Goal: Communication & Community: Participate in discussion

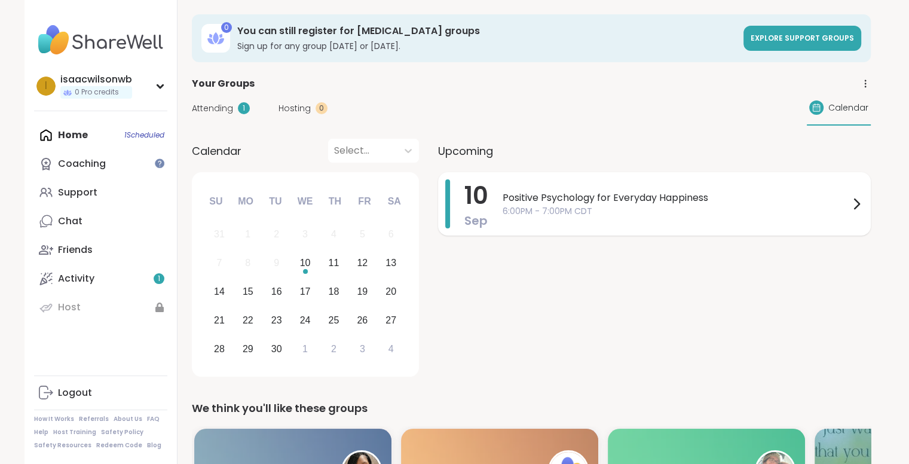
click at [555, 193] on span "Positive Psychology for Everyday Happiness" at bounding box center [676, 198] width 347 height 14
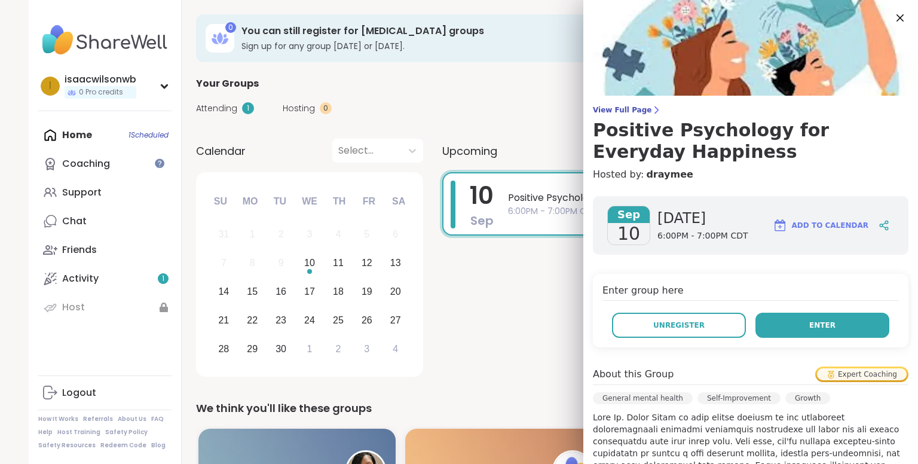
click at [775, 328] on button "Enter" at bounding box center [823, 325] width 134 height 25
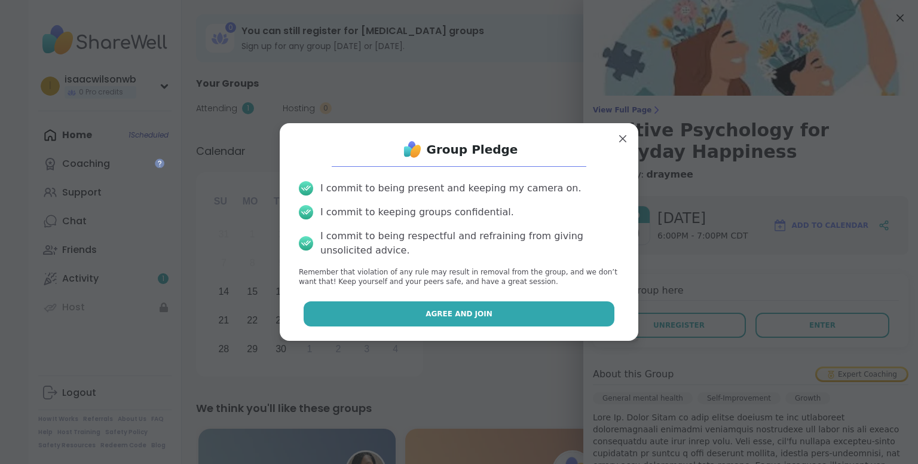
click at [550, 306] on button "Agree and Join" at bounding box center [460, 313] width 312 height 25
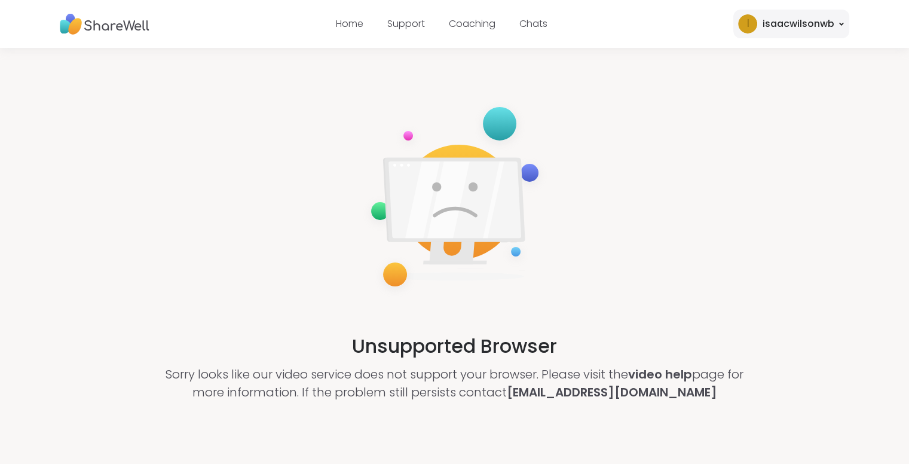
click at [787, 36] on div "i isaacwilsonwb" at bounding box center [792, 24] width 116 height 29
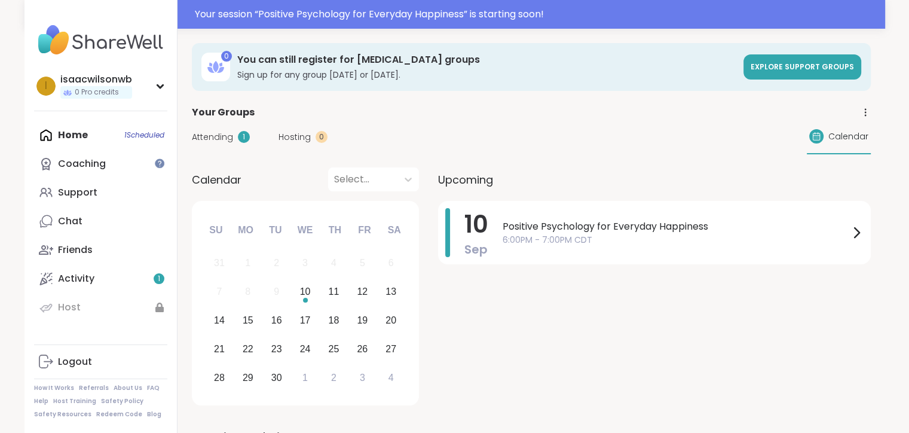
click at [120, 139] on div "Home 1 Scheduled Coaching Support Chat Friends Activity 1 Host" at bounding box center [100, 221] width 133 height 201
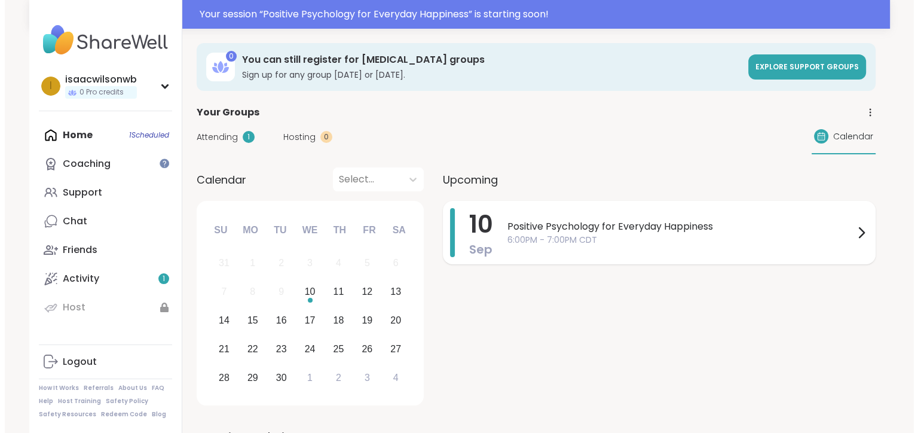
scroll to position [79, 0]
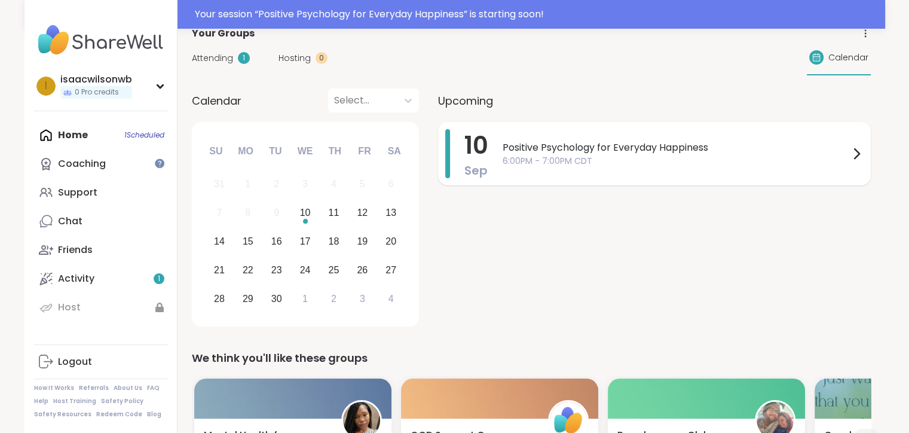
click at [612, 156] on span "6:00PM - 7:00PM CDT" at bounding box center [676, 161] width 347 height 13
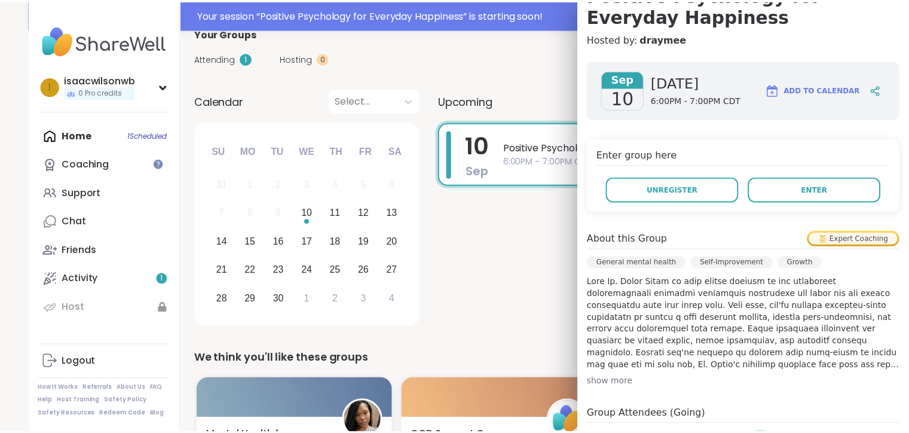
scroll to position [136, 0]
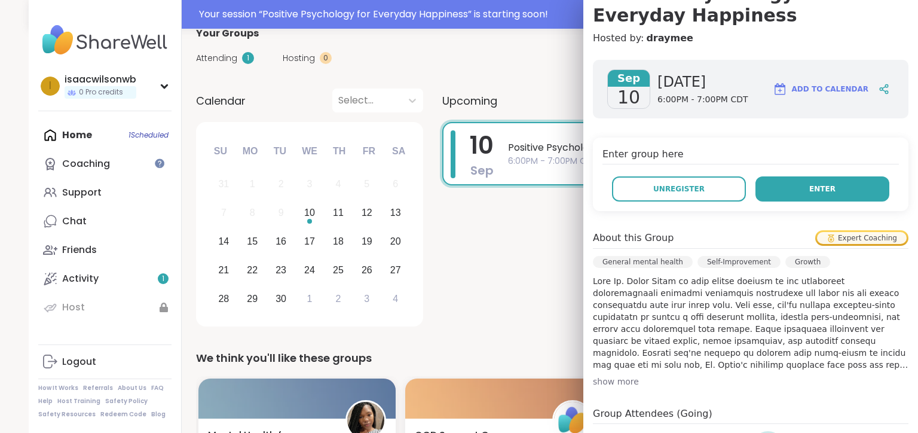
click at [810, 191] on span "Enter" at bounding box center [823, 189] width 26 height 11
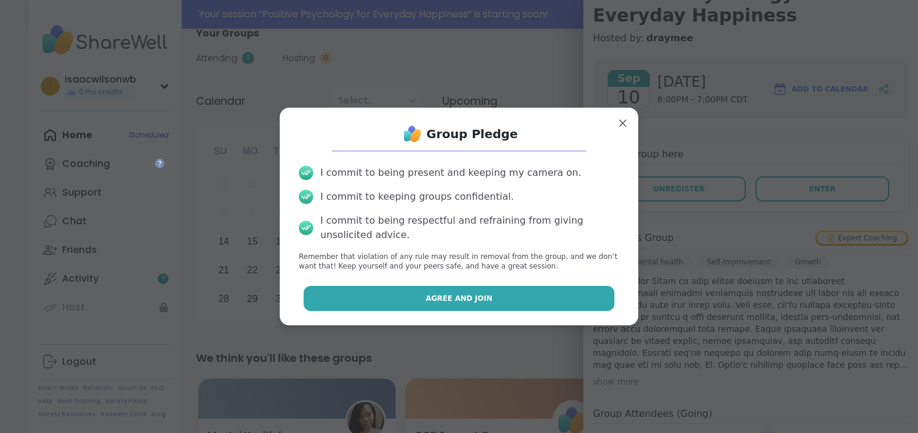
click at [471, 297] on span "Agree and Join" at bounding box center [459, 298] width 67 height 11
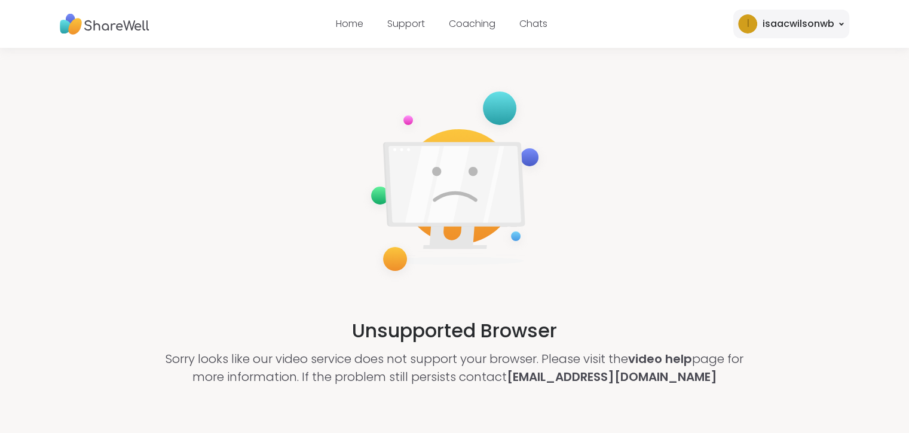
click at [355, 107] on div "Unsupported Browser Sorry looks like our video service does not support your br…" at bounding box center [454, 234] width 909 height 373
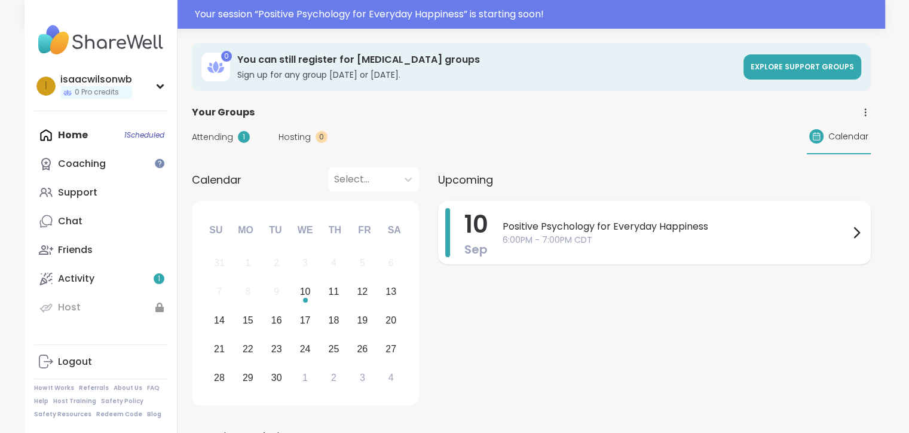
click at [555, 239] on span "6:00PM - 7:00PM CDT" at bounding box center [676, 240] width 347 height 13
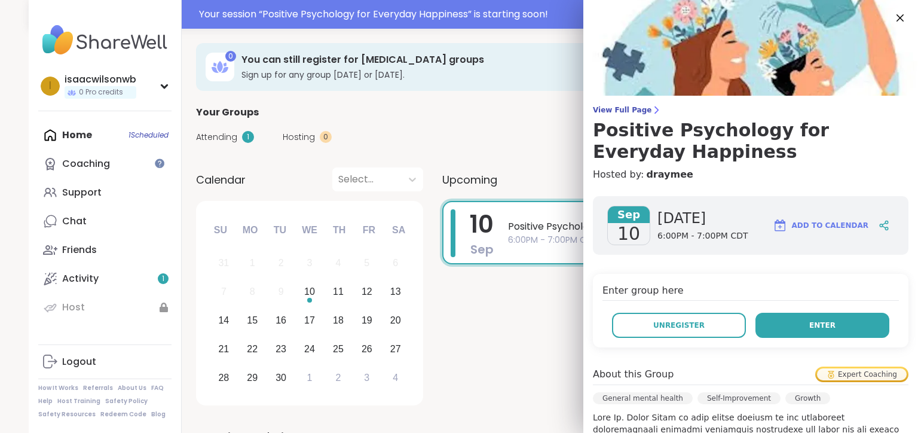
click at [794, 324] on button "Enter" at bounding box center [823, 325] width 134 height 25
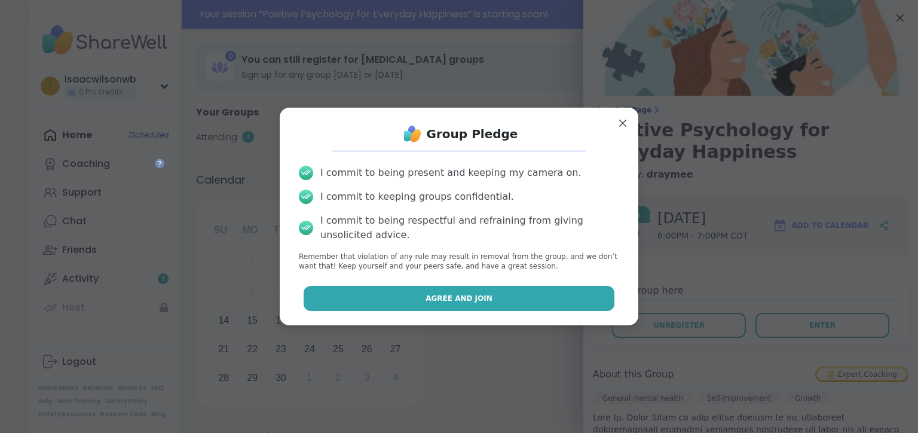
click at [499, 307] on button "Agree and Join" at bounding box center [460, 298] width 312 height 25
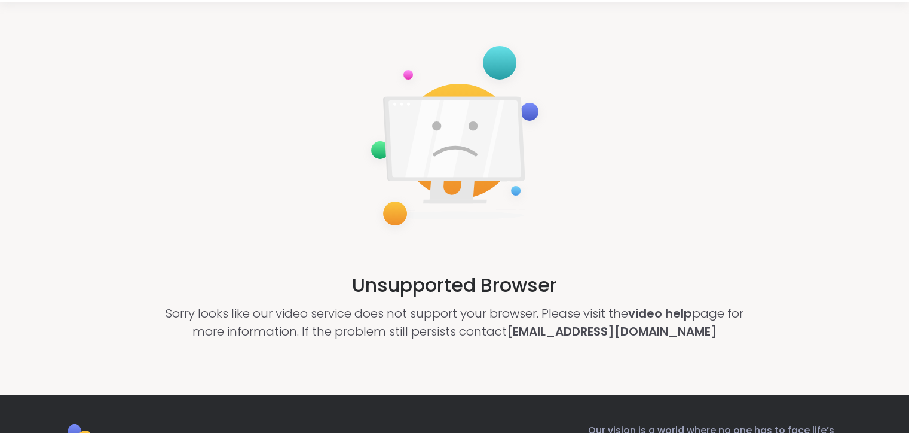
scroll to position [45, 0]
